Goal: Transaction & Acquisition: Book appointment/travel/reservation

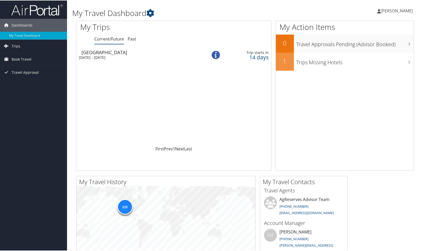
click at [96, 56] on div "Mon 25 Aug 2025 - Thu 4 Sep 2025" at bounding box center [138, 57] width 119 height 5
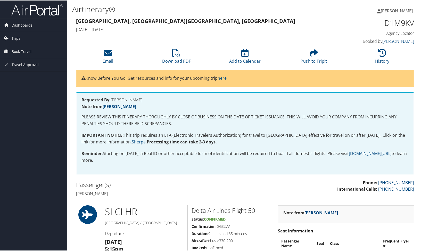
click at [402, 11] on span "[PERSON_NAME]" at bounding box center [397, 10] width 32 height 6
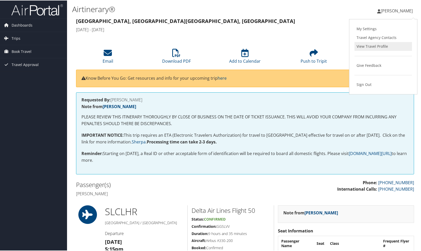
click at [382, 45] on link "View Travel Profile" at bounding box center [384, 46] width 58 height 9
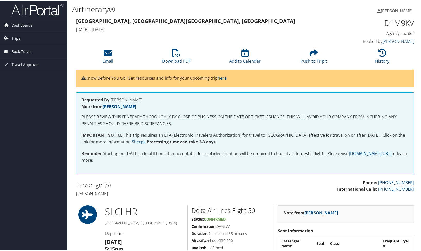
click at [388, 10] on span "[PERSON_NAME]" at bounding box center [397, 10] width 32 height 6
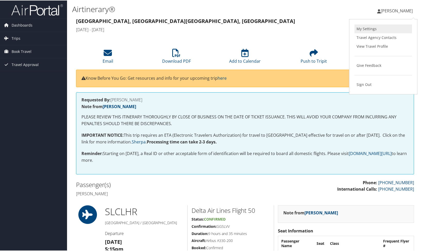
click at [363, 29] on link "My Settings" at bounding box center [384, 28] width 58 height 9
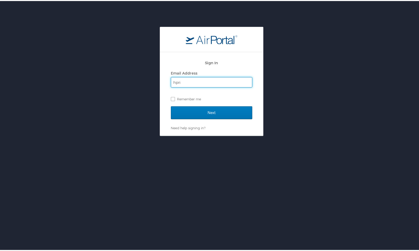
type input "hprice@farmlandreserve.org"
click at [173, 98] on label "Remember me" at bounding box center [212, 98] width 82 height 8
click at [173, 98] on input "Remember me" at bounding box center [172, 97] width 3 height 3
checkbox input "true"
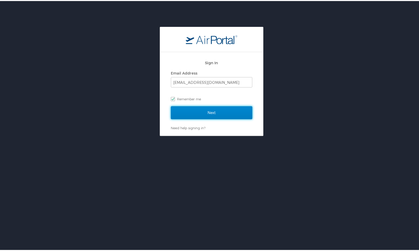
click at [192, 112] on input "Next" at bounding box center [212, 111] width 82 height 13
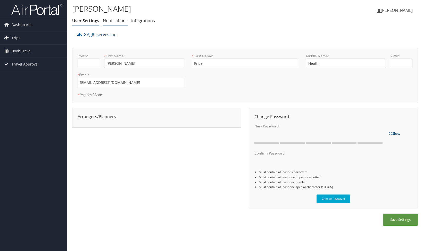
click at [109, 20] on link "Notifications" at bounding box center [115, 21] width 25 height 6
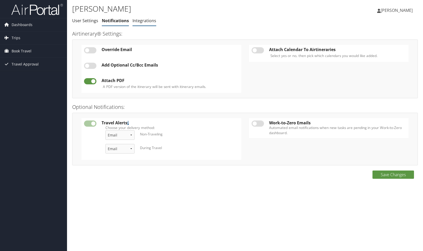
click at [141, 20] on link "Integrations" at bounding box center [145, 21] width 24 height 6
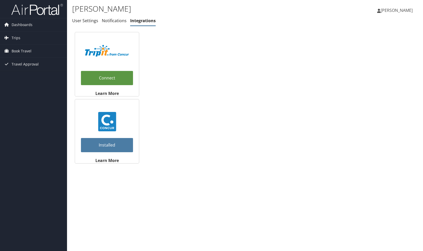
click at [389, 10] on span "[PERSON_NAME]" at bounding box center [397, 10] width 32 height 6
click at [380, 37] on link "Travel Agency Contacts" at bounding box center [384, 37] width 58 height 9
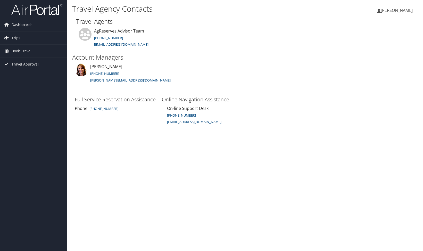
click at [402, 12] on span "[PERSON_NAME]" at bounding box center [397, 10] width 32 height 6
click at [24, 26] on span "Dashboards" at bounding box center [22, 24] width 21 height 13
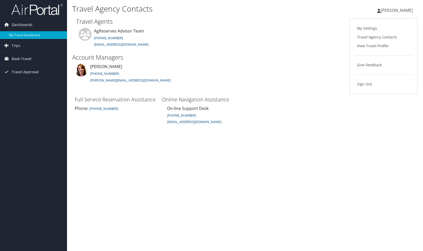
click at [22, 33] on link "My Travel Dashboard" at bounding box center [33, 35] width 67 height 8
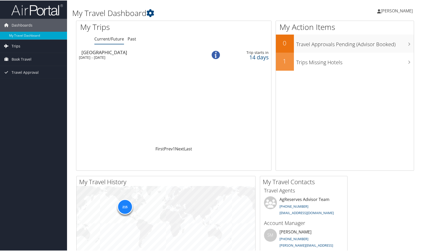
click at [17, 46] on span "Trips" at bounding box center [16, 45] width 9 height 13
click at [22, 61] on link "Past Trips" at bounding box center [33, 64] width 67 height 8
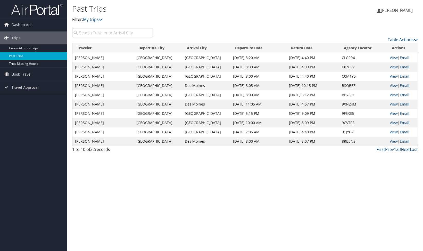
click at [393, 59] on link "View" at bounding box center [394, 57] width 8 height 5
click at [21, 46] on link "Current/Future Trips" at bounding box center [33, 48] width 67 height 8
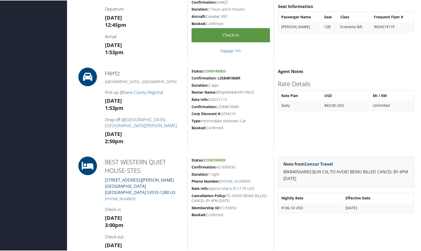
scroll to position [284, 0]
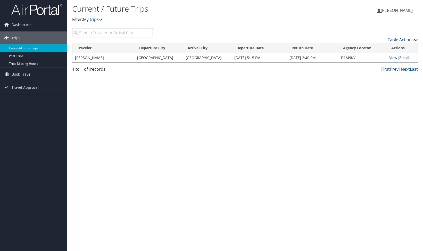
click at [103, 58] on td "BENJAMIN HEATH PRICE" at bounding box center [103, 57] width 62 height 9
click at [109, 58] on td "BENJAMIN HEATH PRICE" at bounding box center [103, 57] width 62 height 9
click at [392, 58] on link "View" at bounding box center [394, 57] width 8 height 5
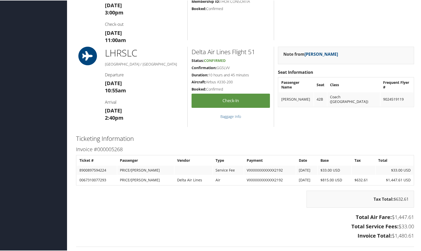
scroll to position [439, 0]
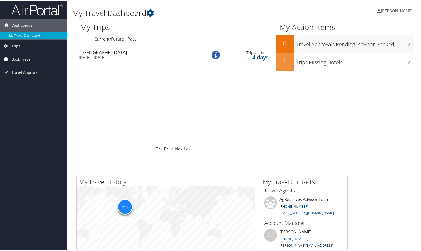
click at [26, 58] on span "Book Travel" at bounding box center [22, 58] width 20 height 13
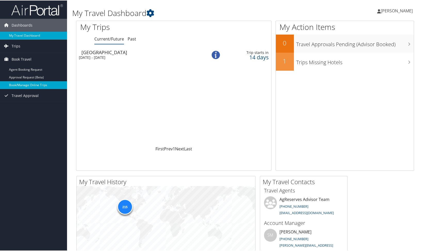
click at [40, 84] on link "Book/Manage Online Trips" at bounding box center [33, 85] width 67 height 8
click at [38, 85] on link "Book/Manage Online Trips" at bounding box center [33, 85] width 67 height 8
